Goal: Information Seeking & Learning: Learn about a topic

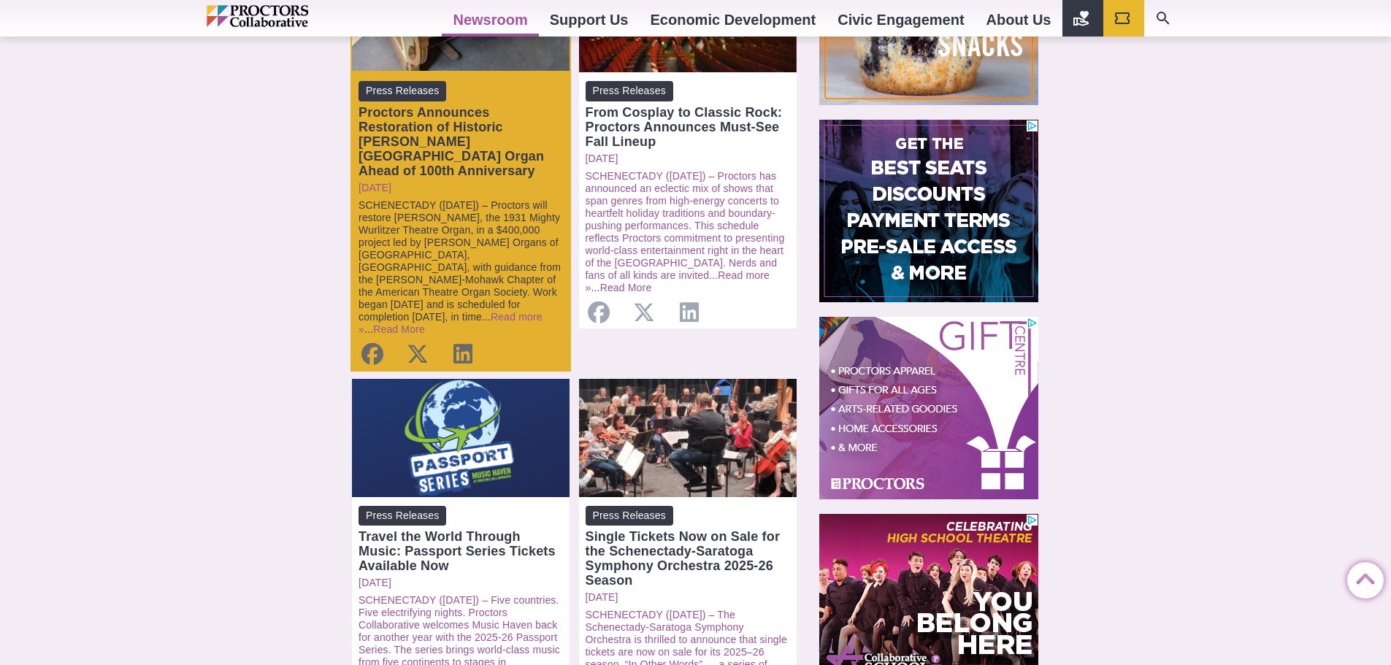
click at [451, 199] on link "SCHENECTADY (Sept. 11) – Proctors will restore Goldie, the 1931 Mighty Wurlitze…" at bounding box center [460, 260] width 202 height 123
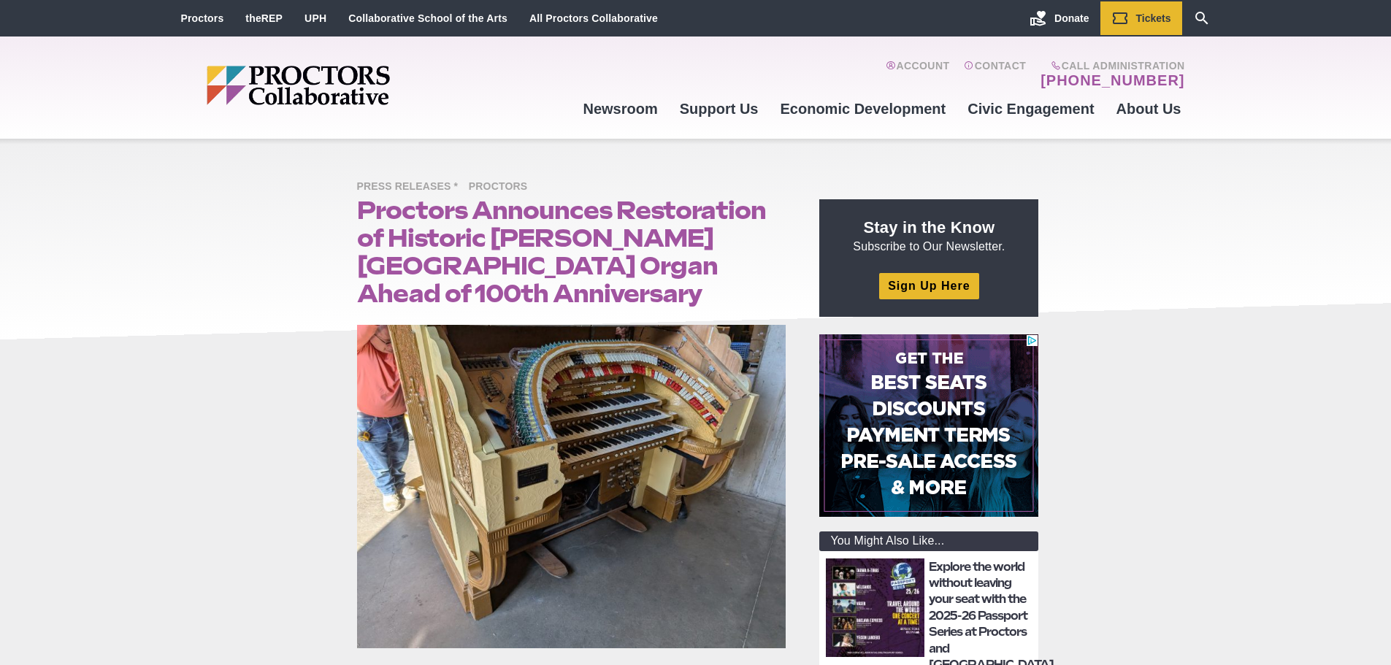
click at [406, 210] on h1 "Proctors Announces Restoration of Historic [PERSON_NAME][GEOGRAPHIC_DATA] Organ…" at bounding box center [571, 251] width 429 height 111
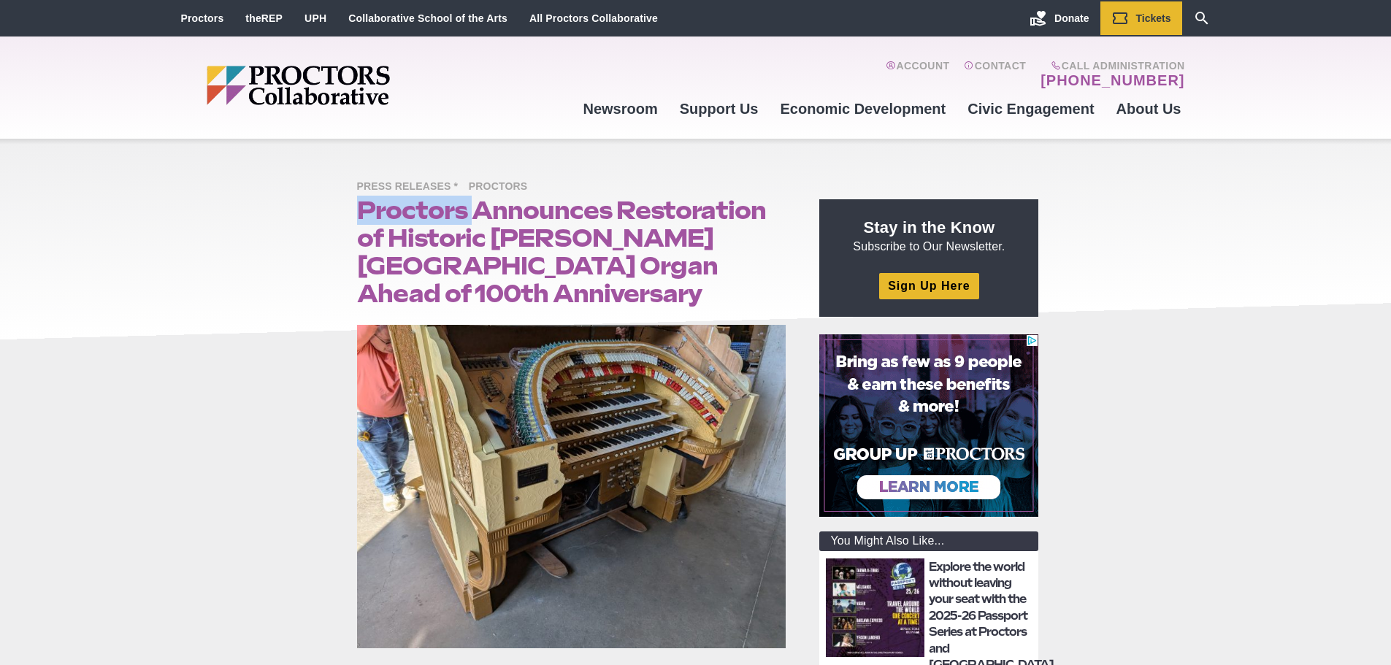
click at [406, 210] on h1 "Proctors Announces Restoration of Historic [PERSON_NAME][GEOGRAPHIC_DATA] Organ…" at bounding box center [571, 251] width 429 height 111
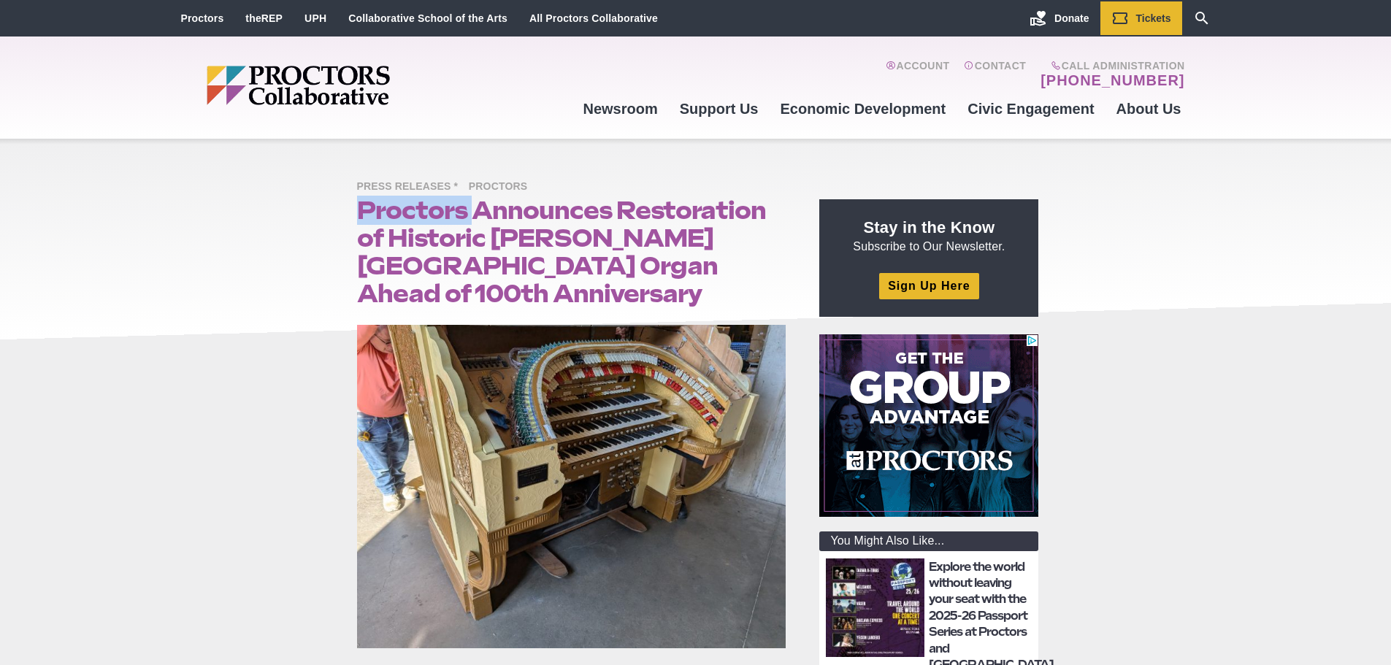
copy h1 "Proctors"
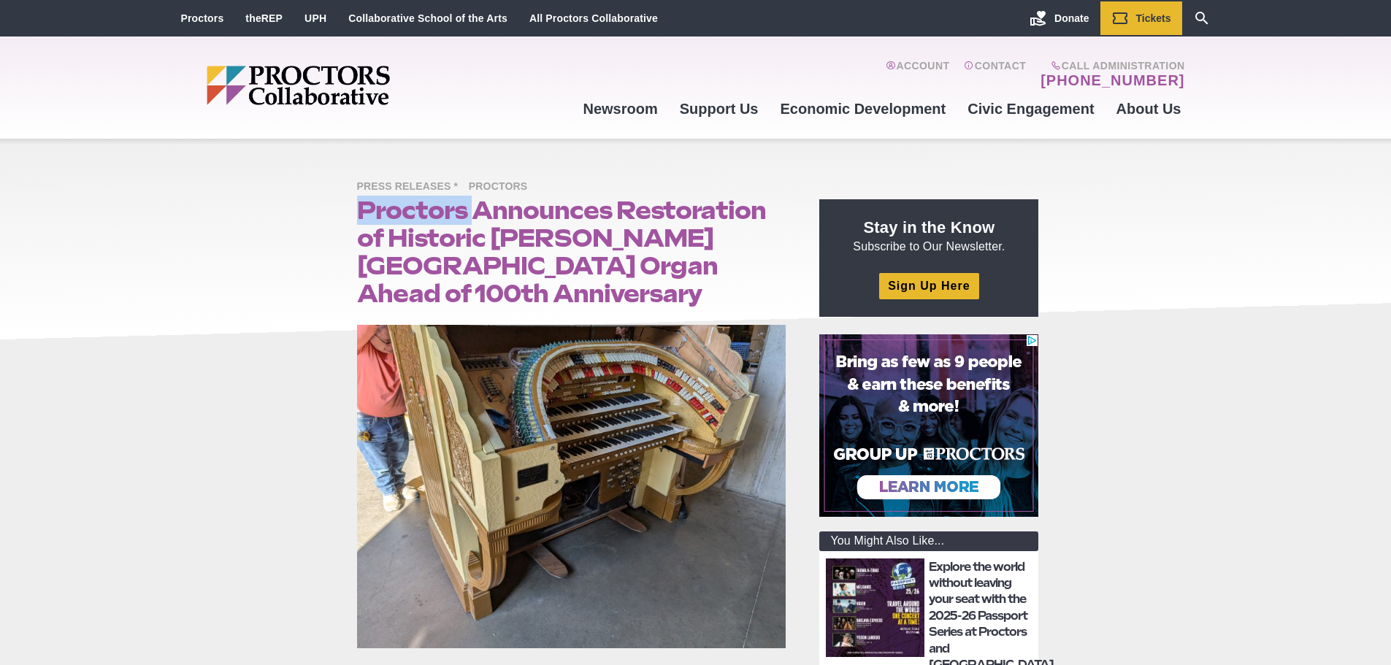
click at [285, 92] on img "Main site navigation and header" at bounding box center [355, 85] width 296 height 39
